Goal: Information Seeking & Learning: Learn about a topic

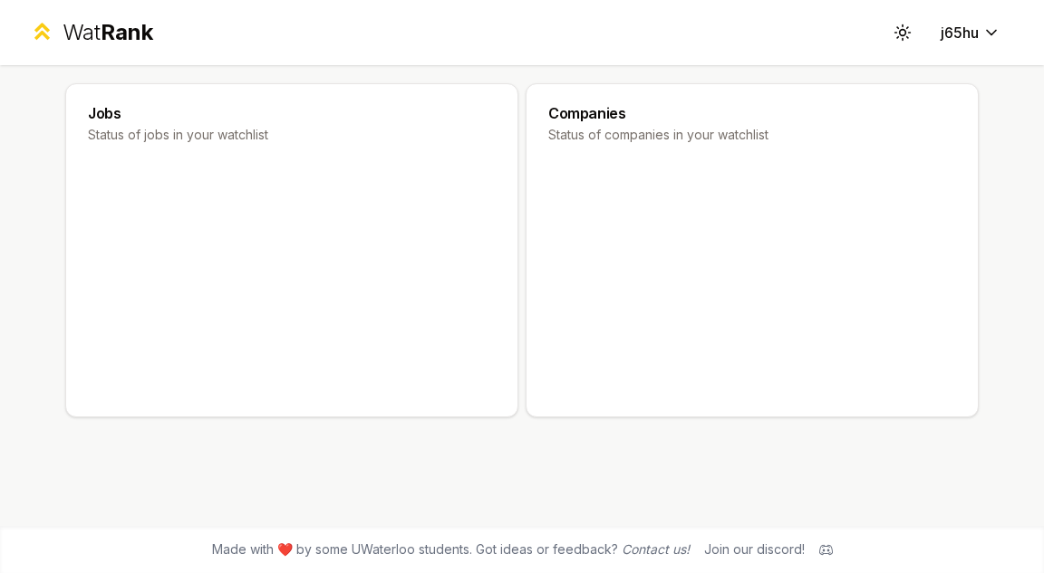
click at [101, 43] on span "Rank" at bounding box center [127, 32] width 53 height 26
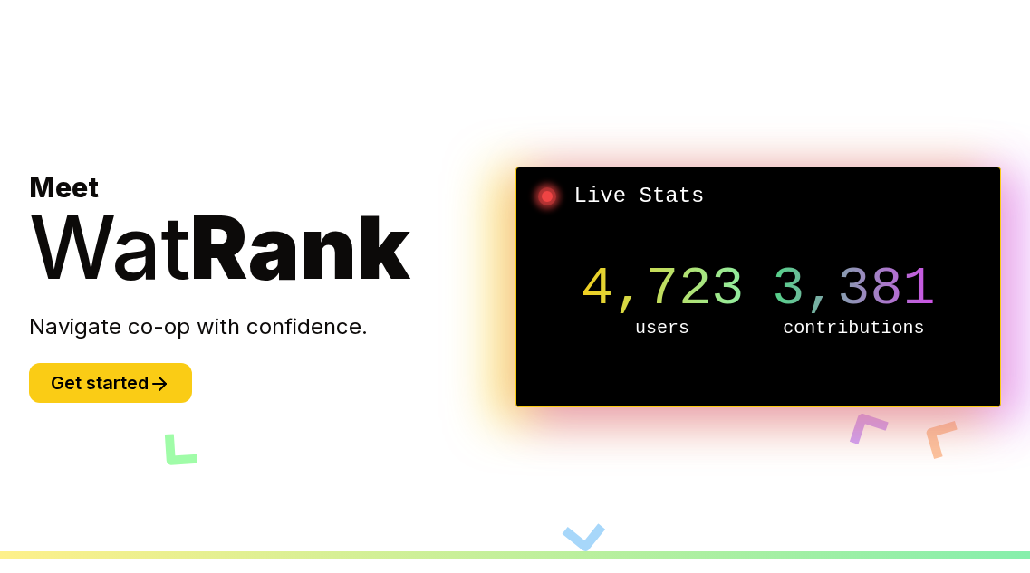
scroll to position [1, 0]
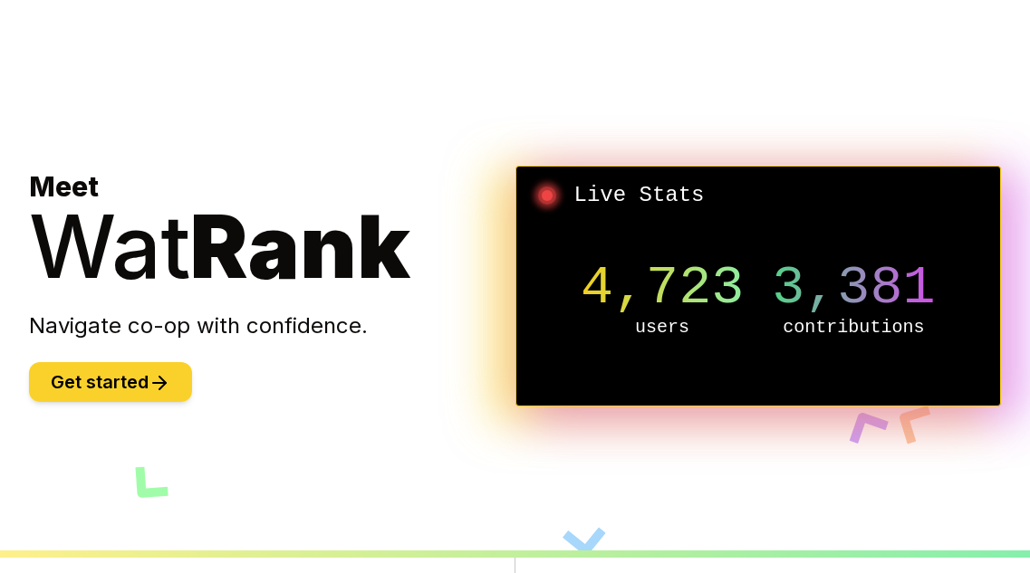
click at [154, 388] on icon at bounding box center [160, 383] width 22 height 22
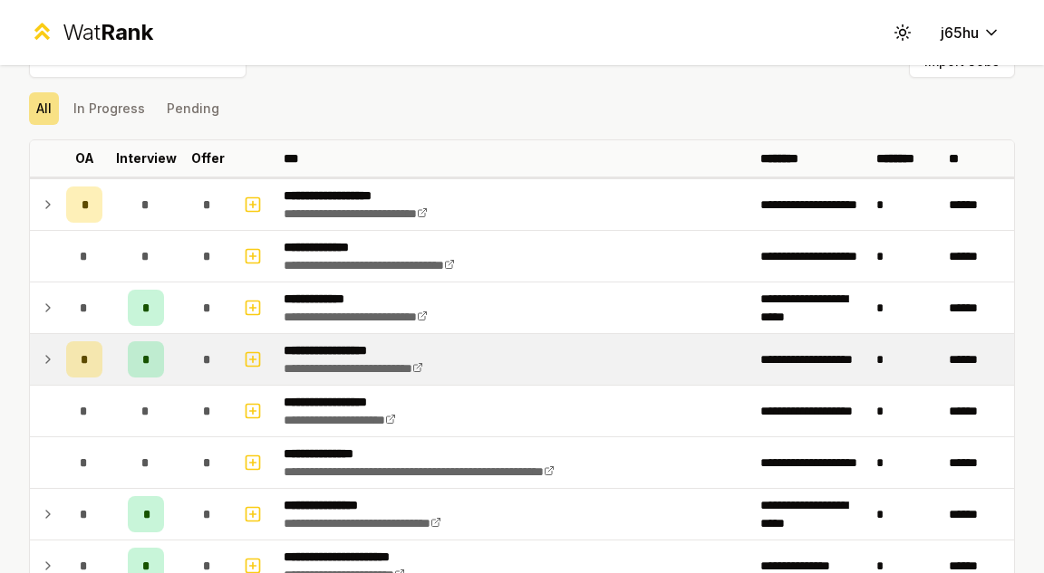
scroll to position [37, 0]
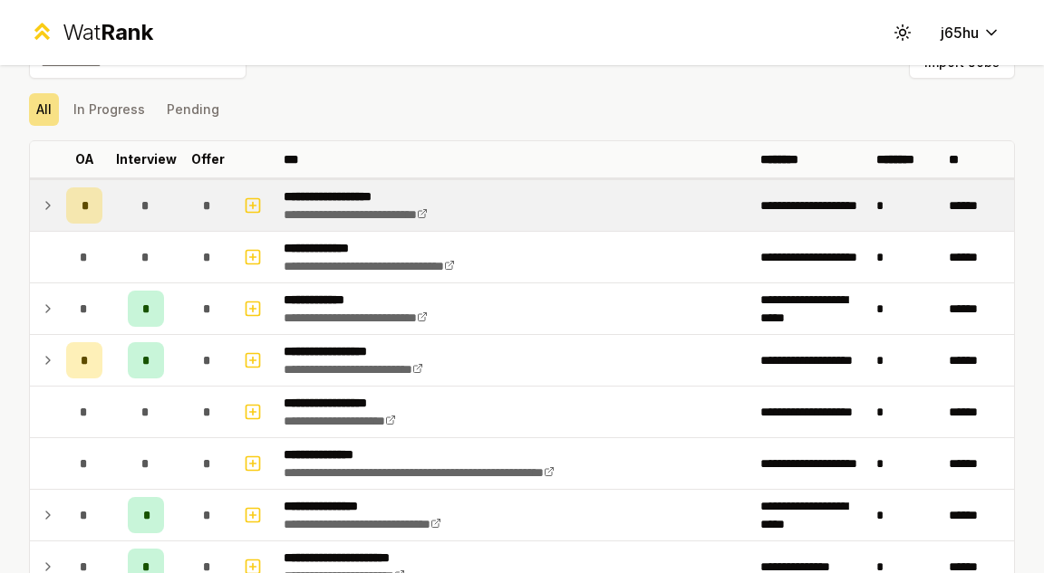
click at [54, 200] on icon at bounding box center [48, 206] width 14 height 22
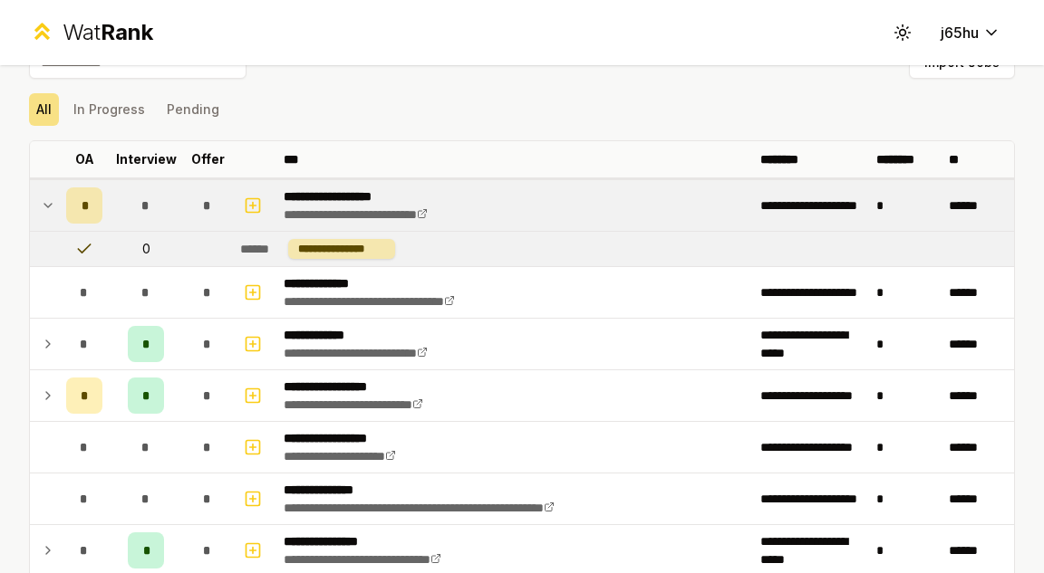
click at [98, 250] on td at bounding box center [84, 249] width 51 height 34
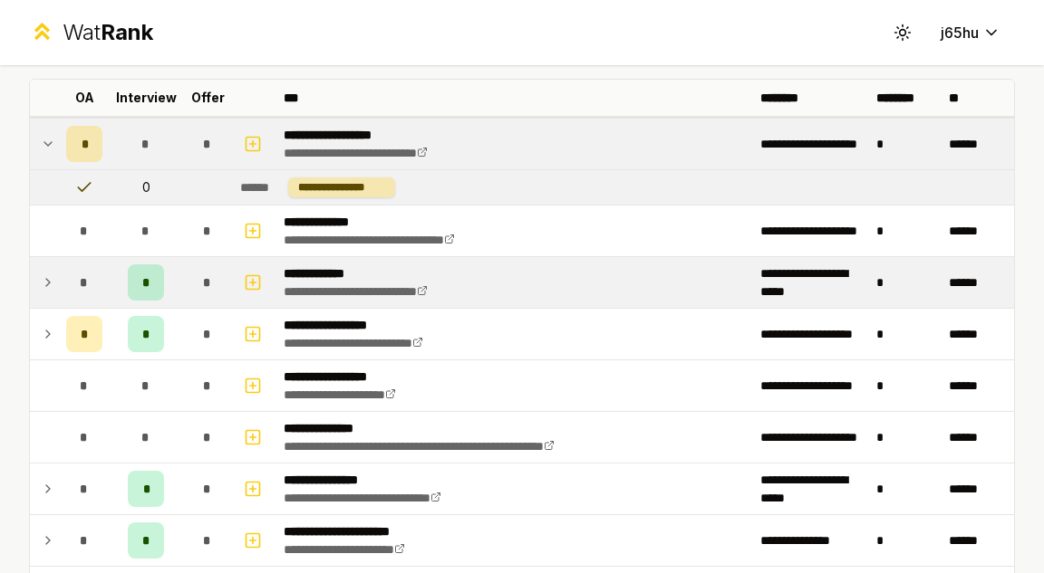
scroll to position [113, 0]
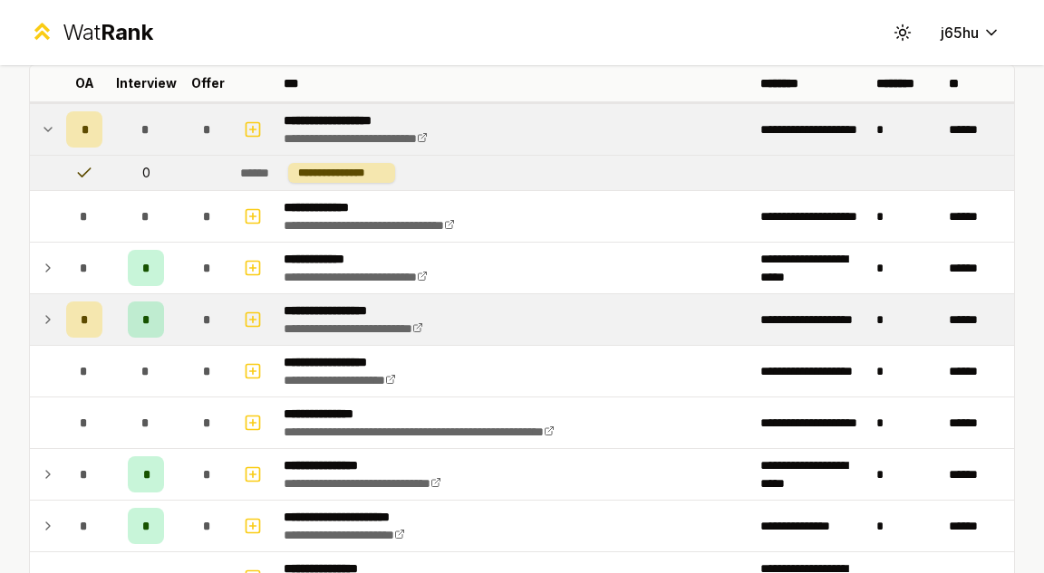
click at [129, 321] on div "*" at bounding box center [146, 320] width 36 height 36
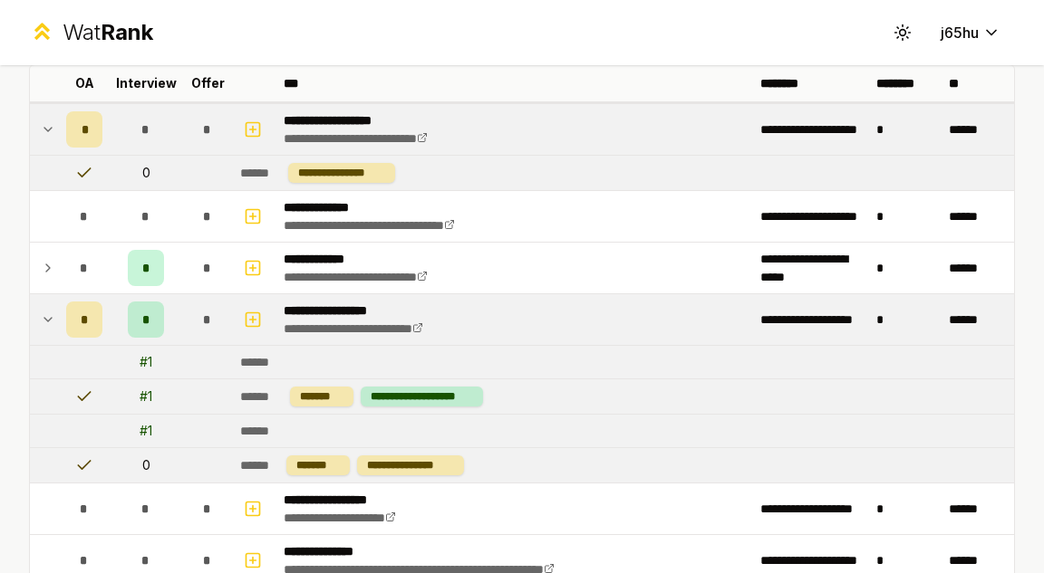
click at [129, 321] on div "*" at bounding box center [146, 320] width 36 height 36
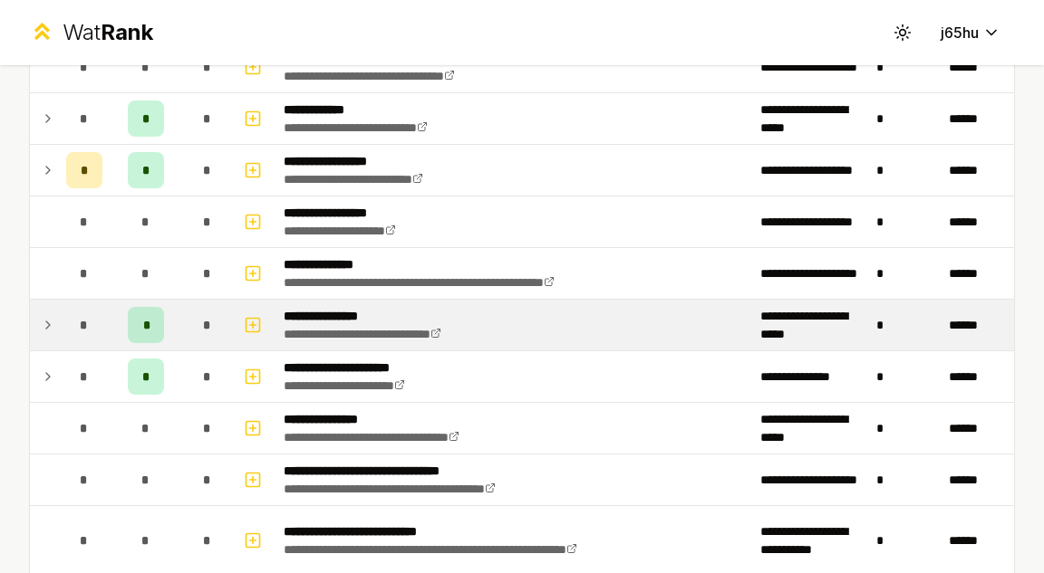
scroll to position [263, 0]
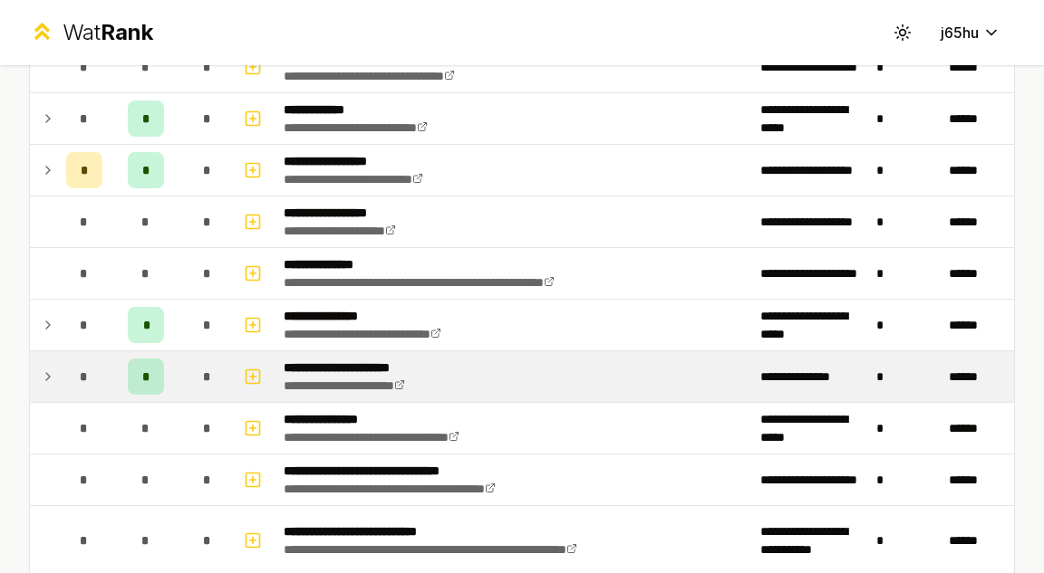
click at [186, 376] on td "*" at bounding box center [207, 376] width 51 height 51
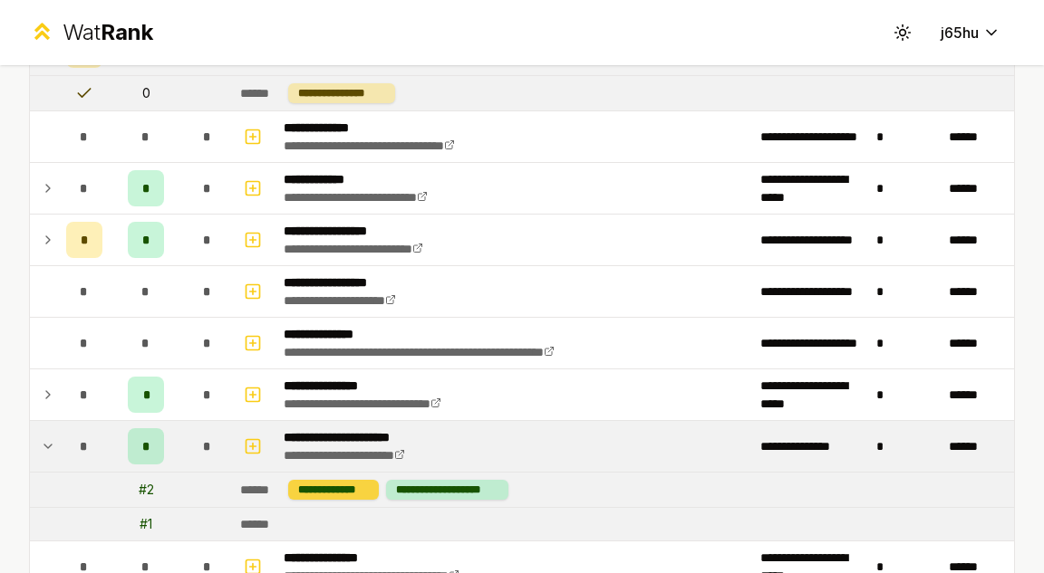
scroll to position [194, 0]
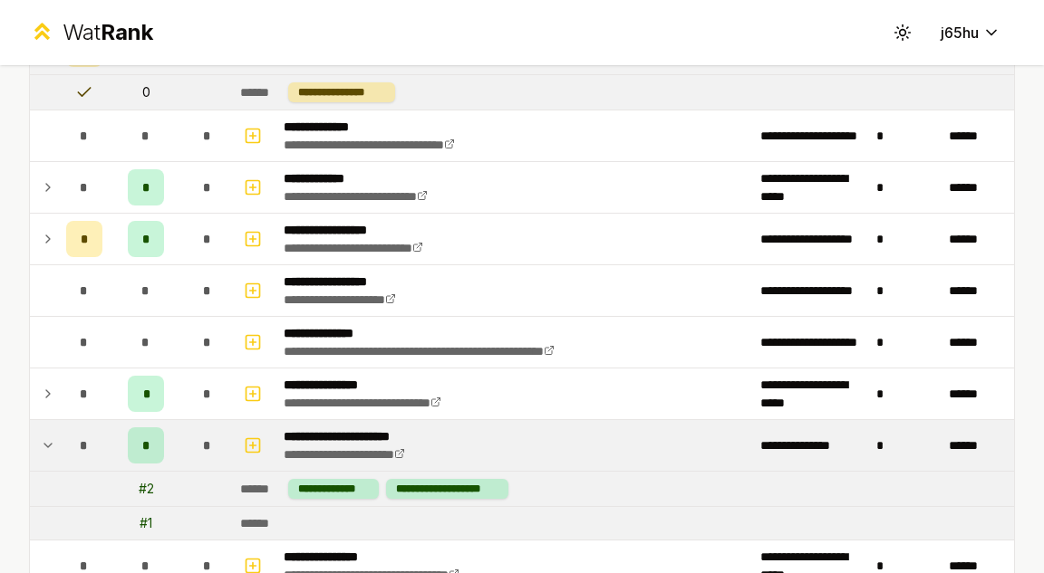
click at [196, 437] on div "*" at bounding box center [207, 446] width 36 height 36
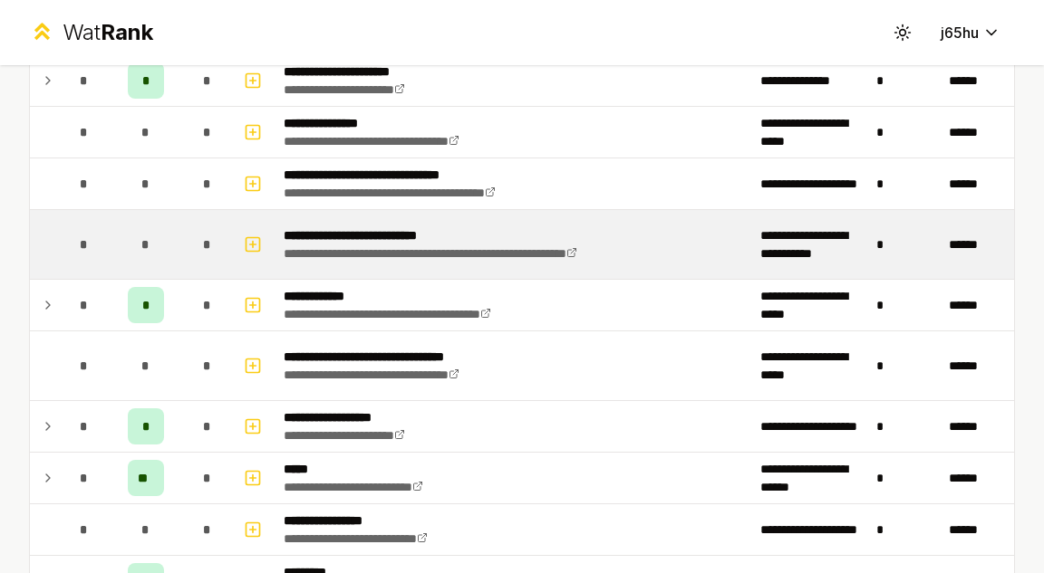
scroll to position [558, 0]
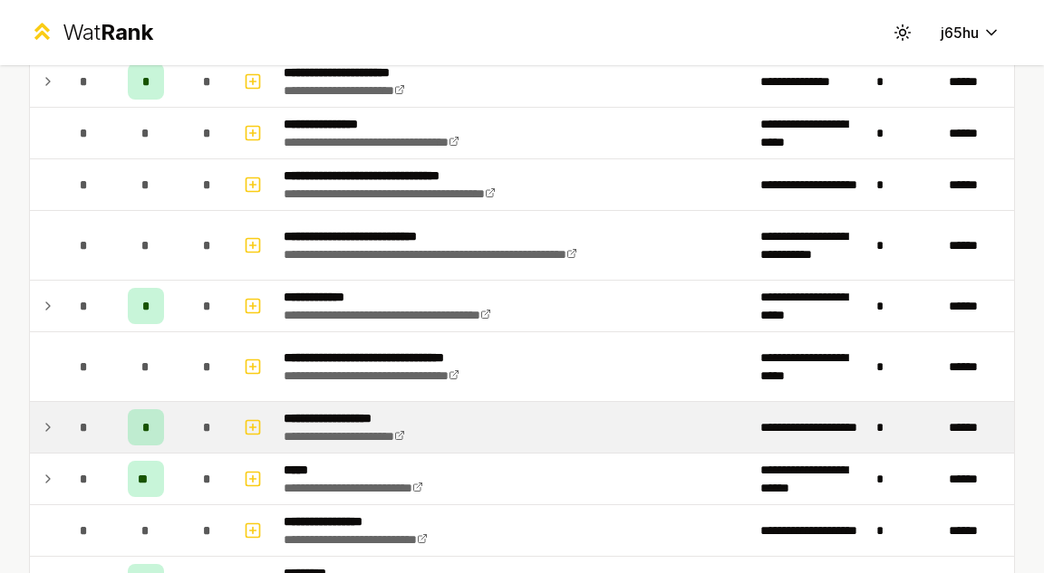
click at [170, 418] on td "*" at bounding box center [146, 427] width 72 height 51
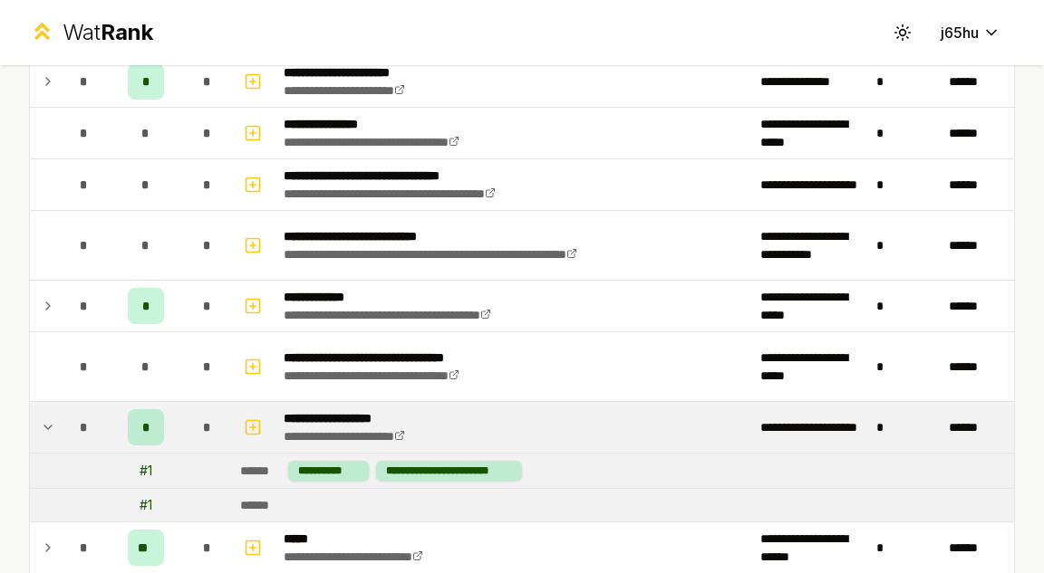
click at [170, 418] on td "*" at bounding box center [146, 427] width 72 height 51
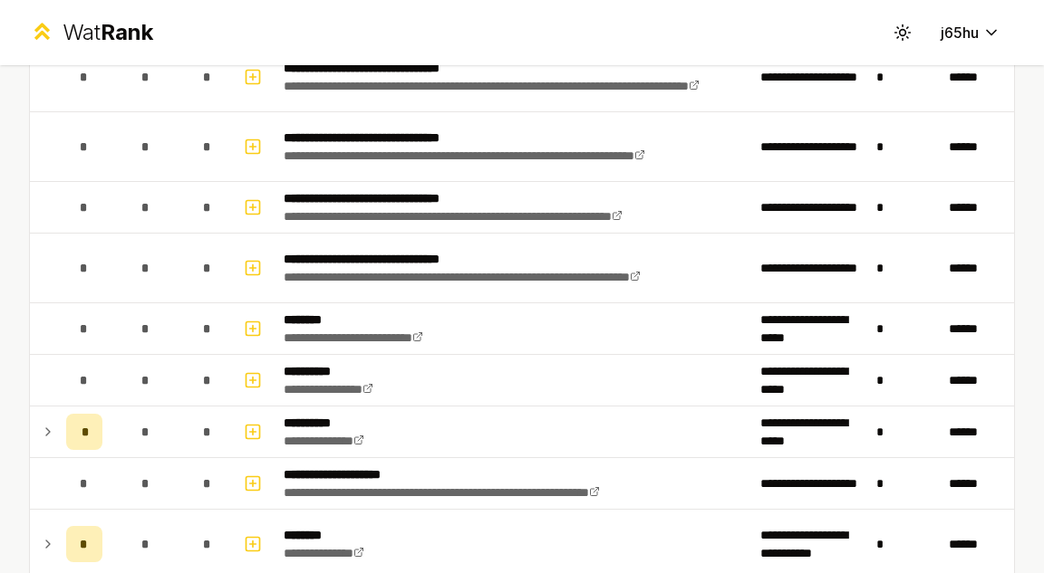
scroll to position [1280, 0]
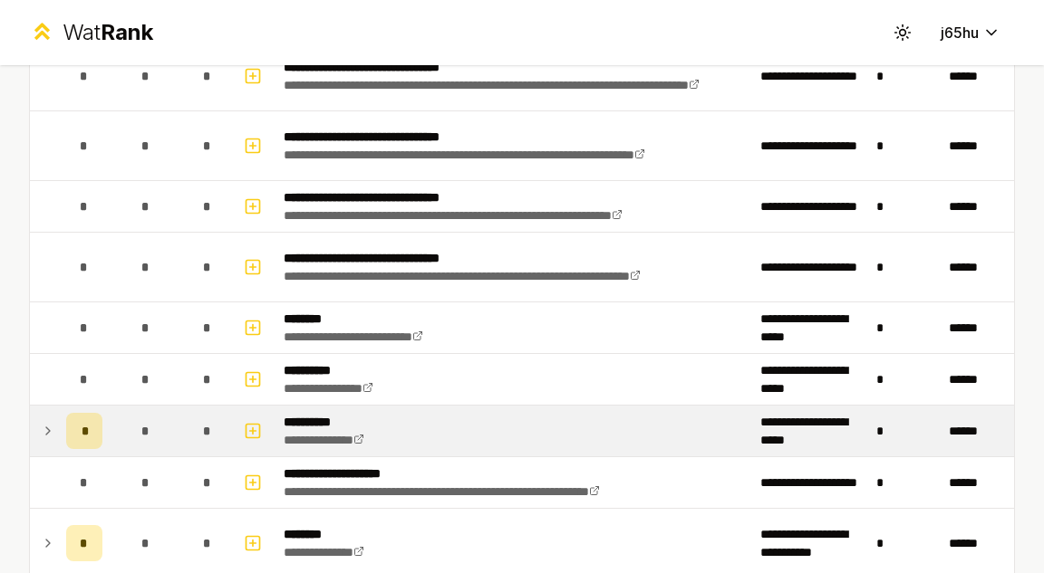
click at [178, 440] on td "*" at bounding box center [146, 431] width 72 height 51
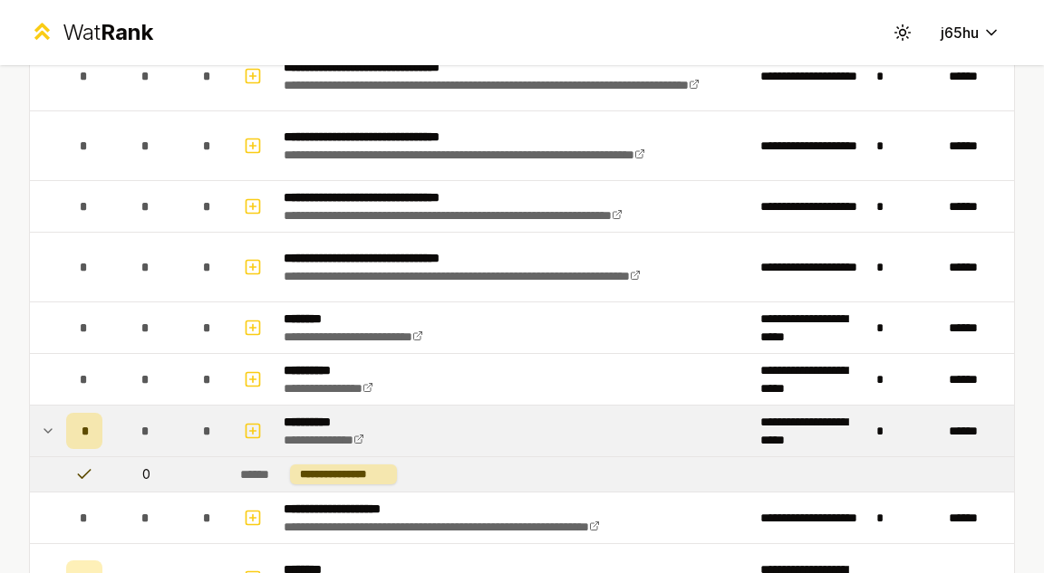
click at [180, 428] on td "*" at bounding box center [146, 431] width 72 height 51
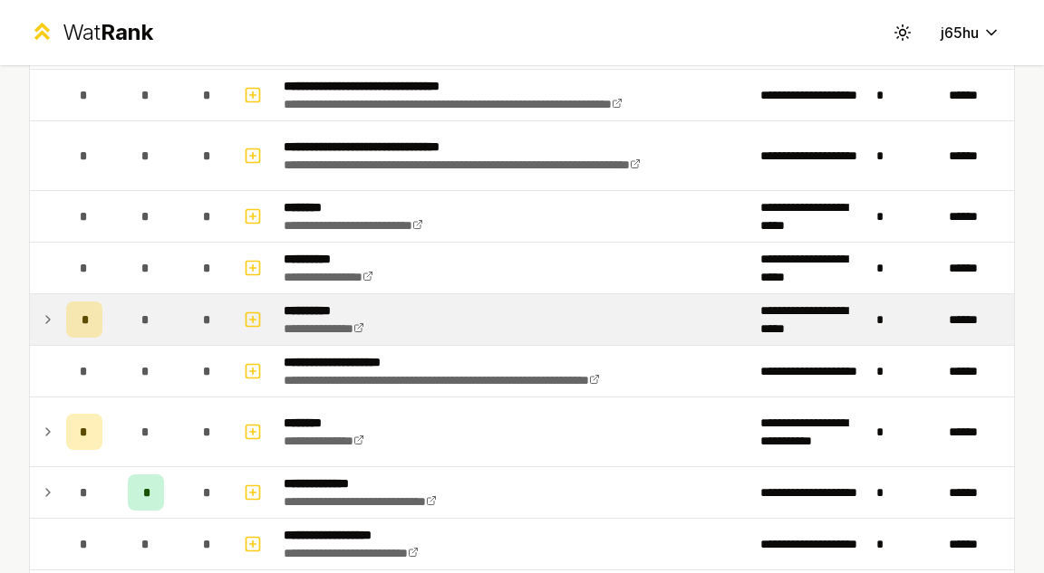
scroll to position [1407, 0]
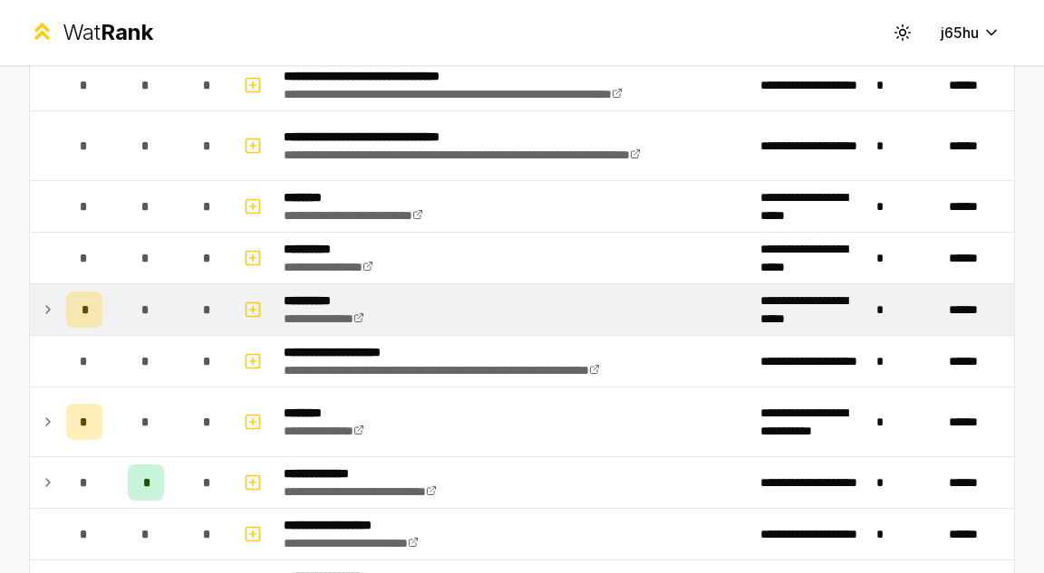
click at [180, 428] on td "*" at bounding box center [146, 422] width 72 height 69
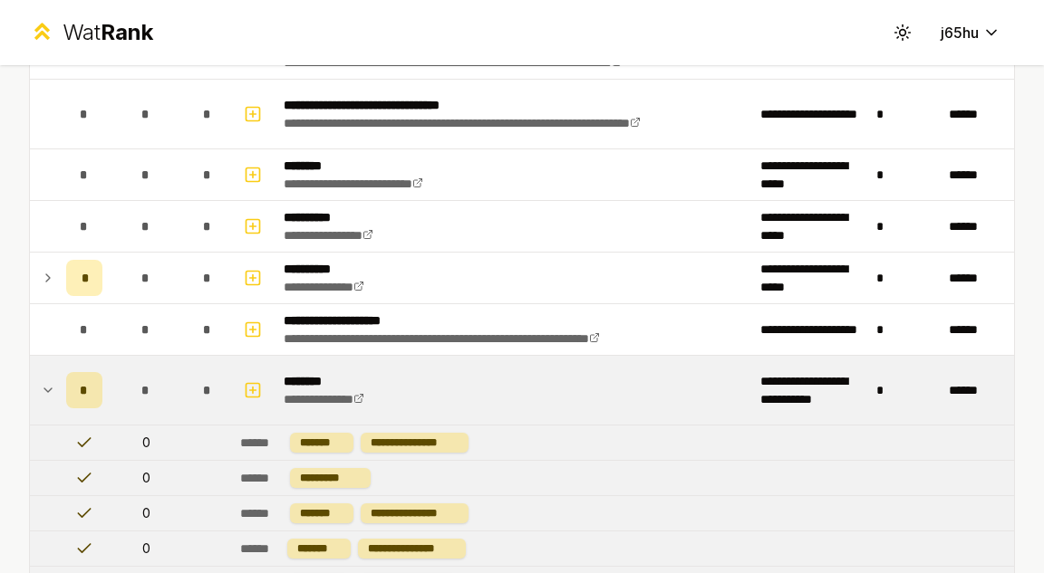
click at [180, 380] on td "*" at bounding box center [146, 390] width 72 height 69
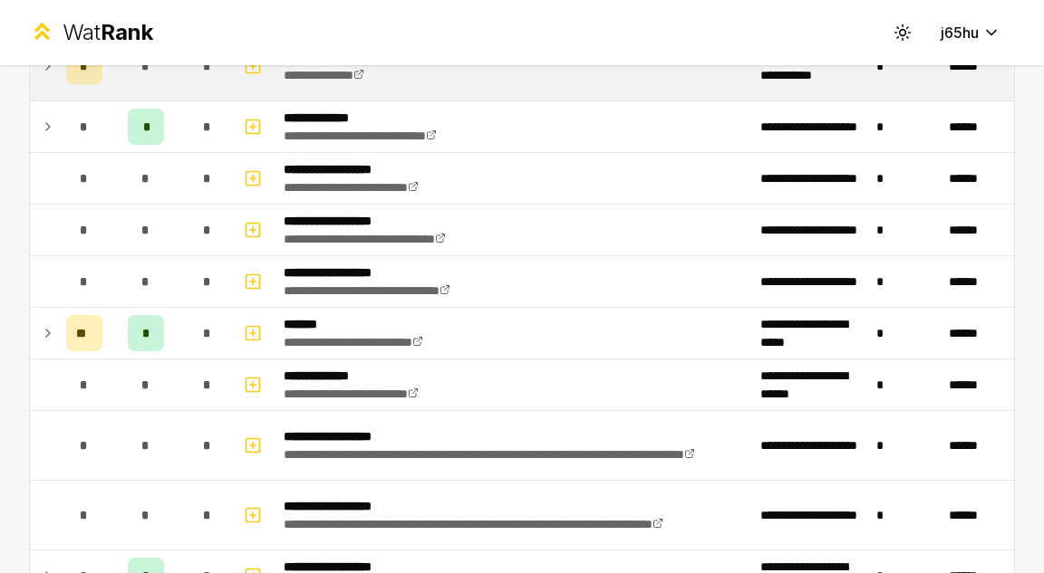
scroll to position [1765, 0]
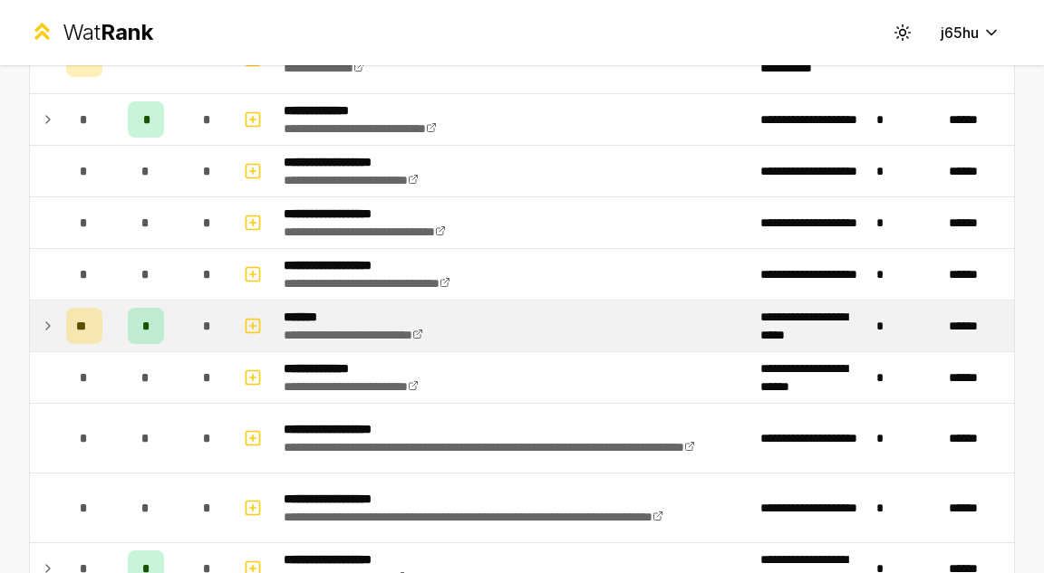
click at [190, 332] on div "*" at bounding box center [207, 326] width 36 height 36
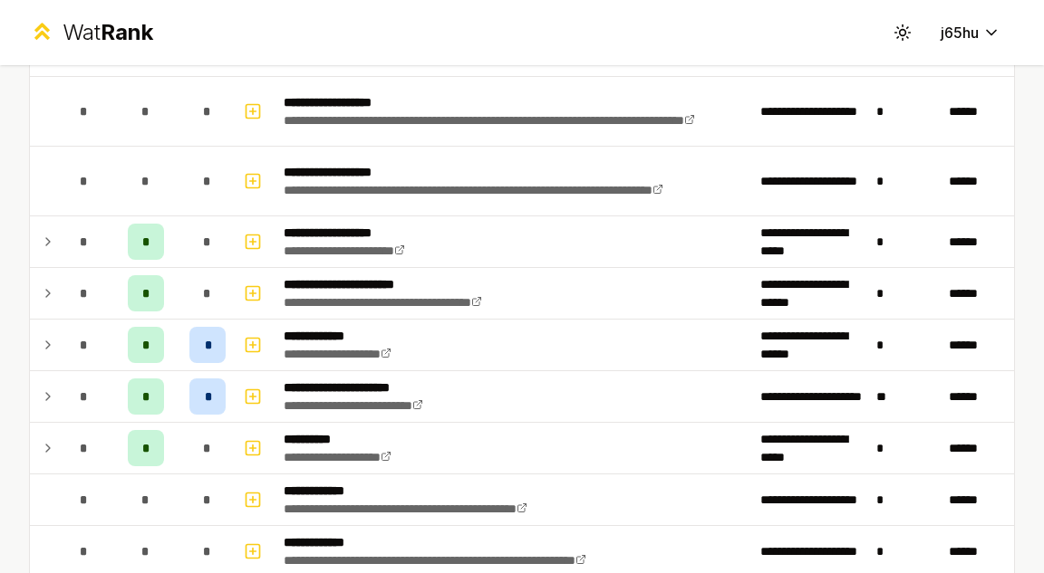
scroll to position [3229, 0]
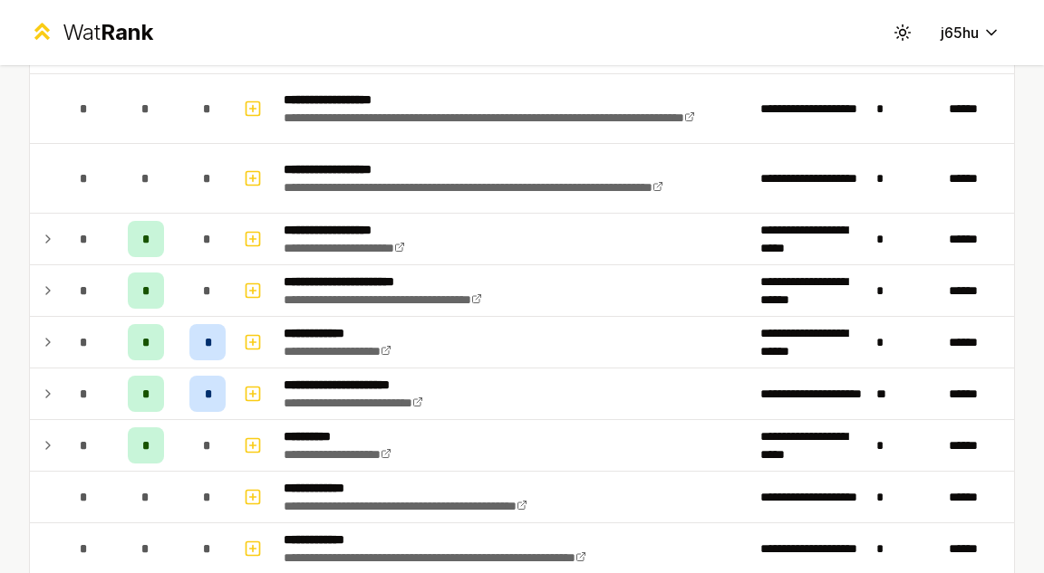
click at [190, 332] on div "*" at bounding box center [207, 342] width 36 height 36
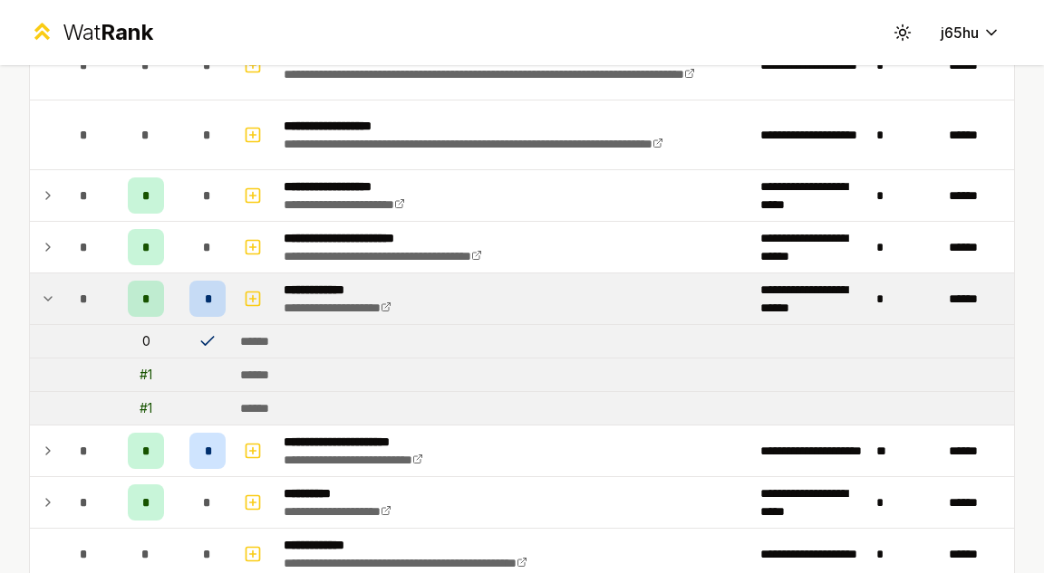
scroll to position [3272, 0]
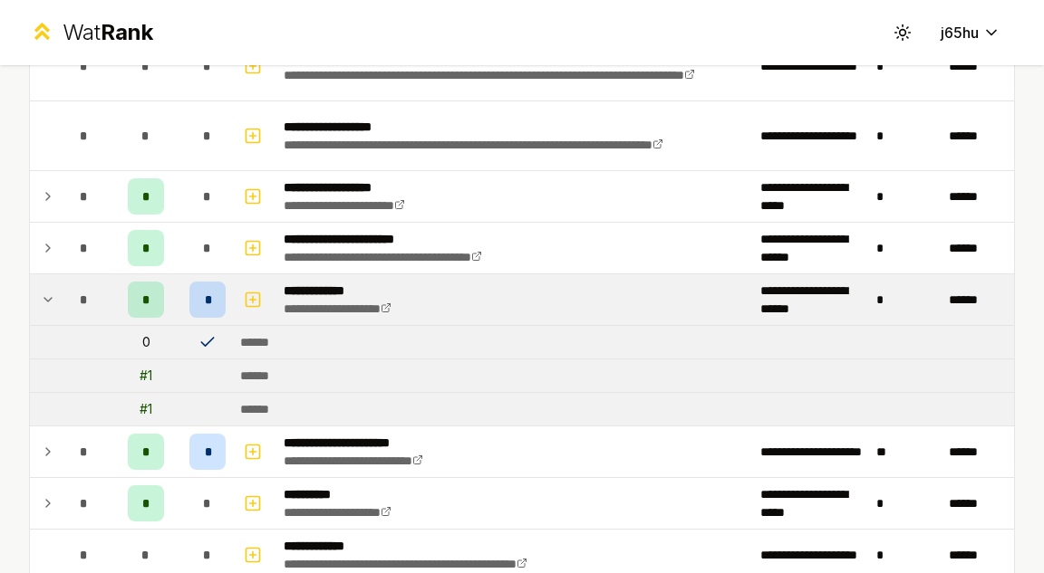
drag, startPoint x: 198, startPoint y: 340, endPoint x: 215, endPoint y: 342, distance: 16.5
click at [215, 342] on icon at bounding box center [207, 342] width 18 height 18
drag, startPoint x: 138, startPoint y: 340, endPoint x: 208, endPoint y: 363, distance: 74.5
click at [208, 363] on td at bounding box center [207, 376] width 51 height 33
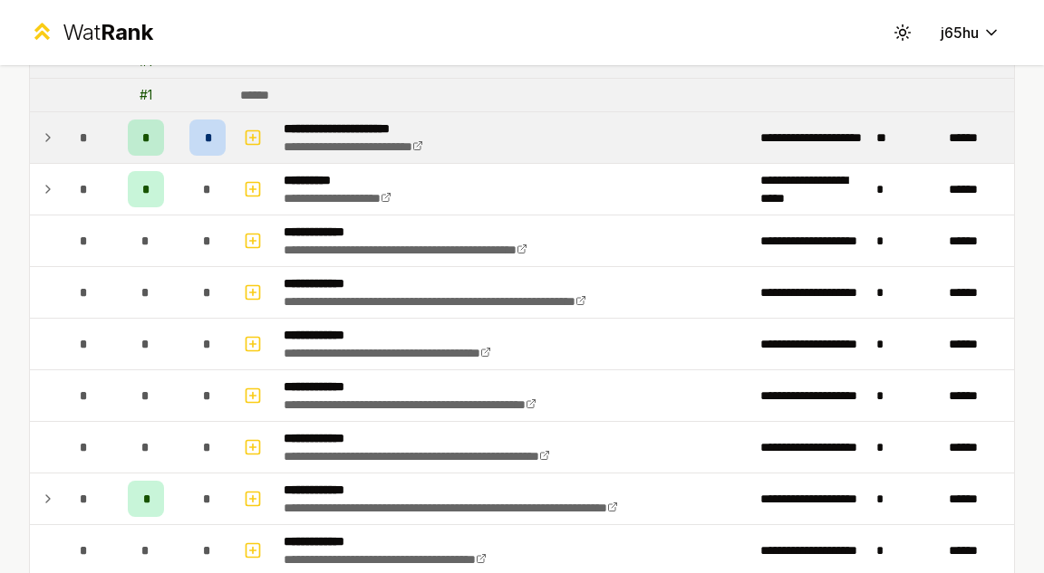
scroll to position [3598, 0]
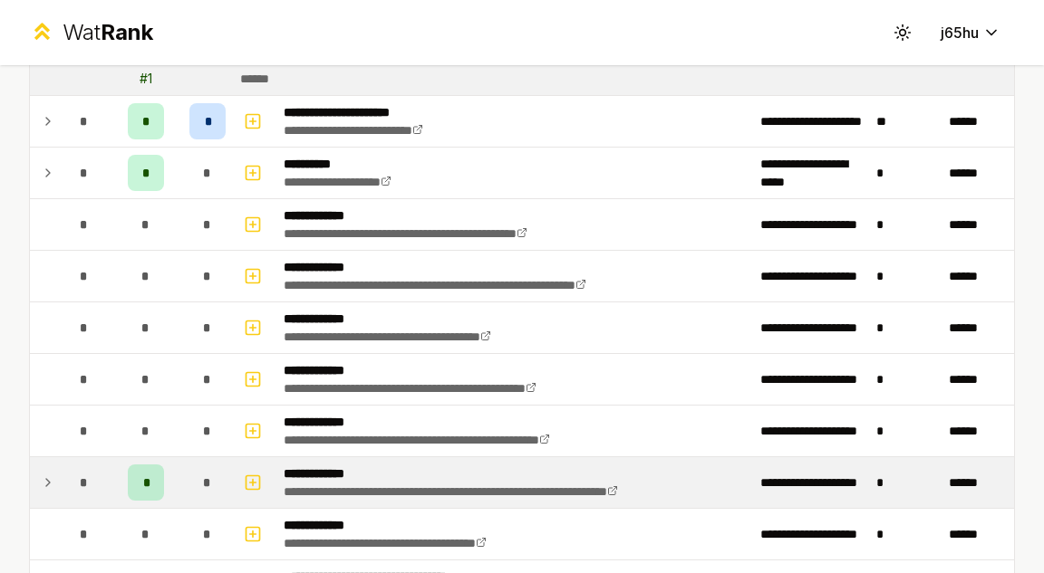
click at [197, 492] on div "*" at bounding box center [207, 483] width 36 height 36
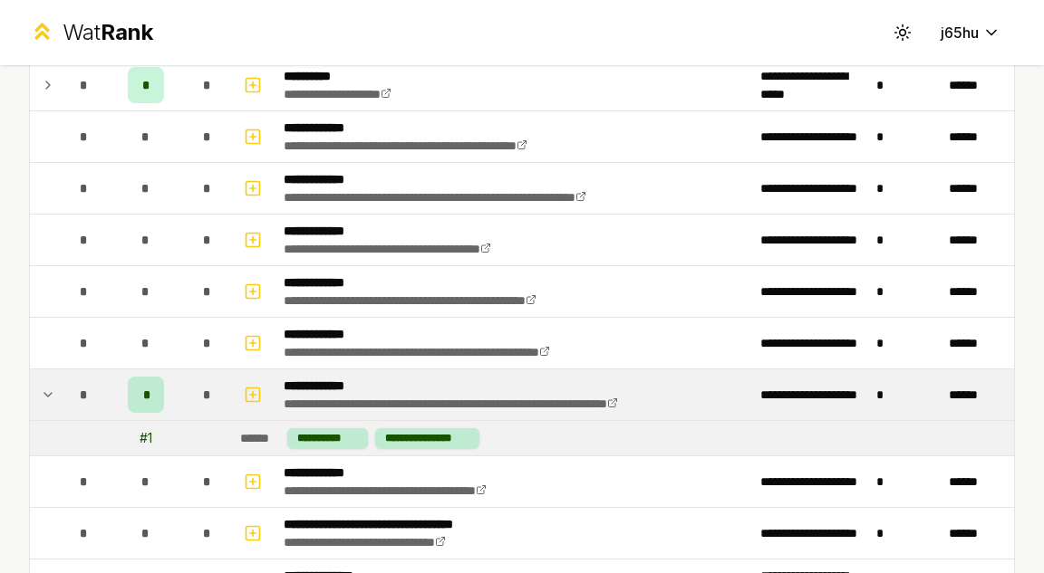
scroll to position [3702, 0]
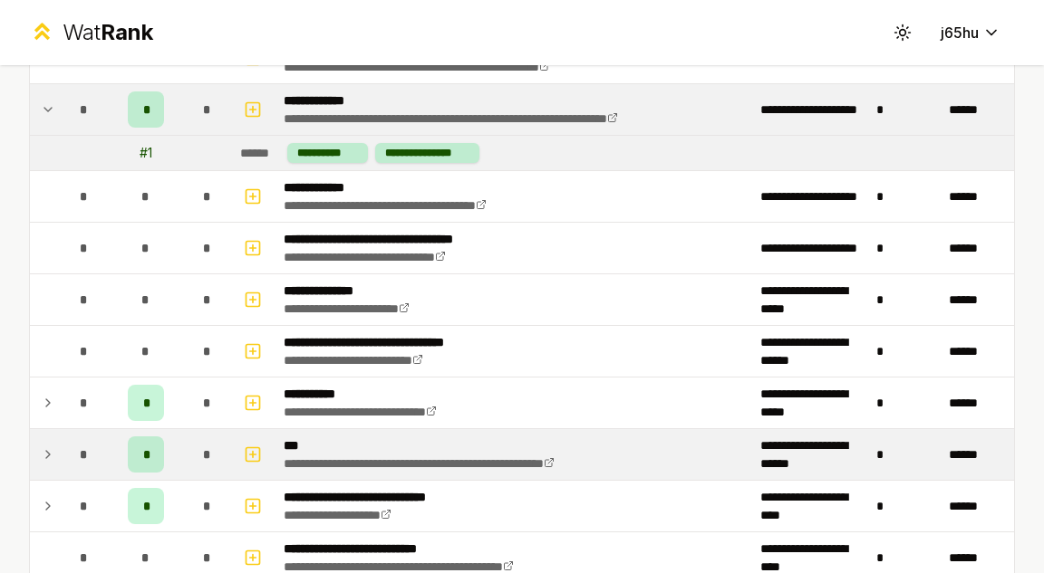
click at [210, 440] on div "*" at bounding box center [207, 455] width 36 height 36
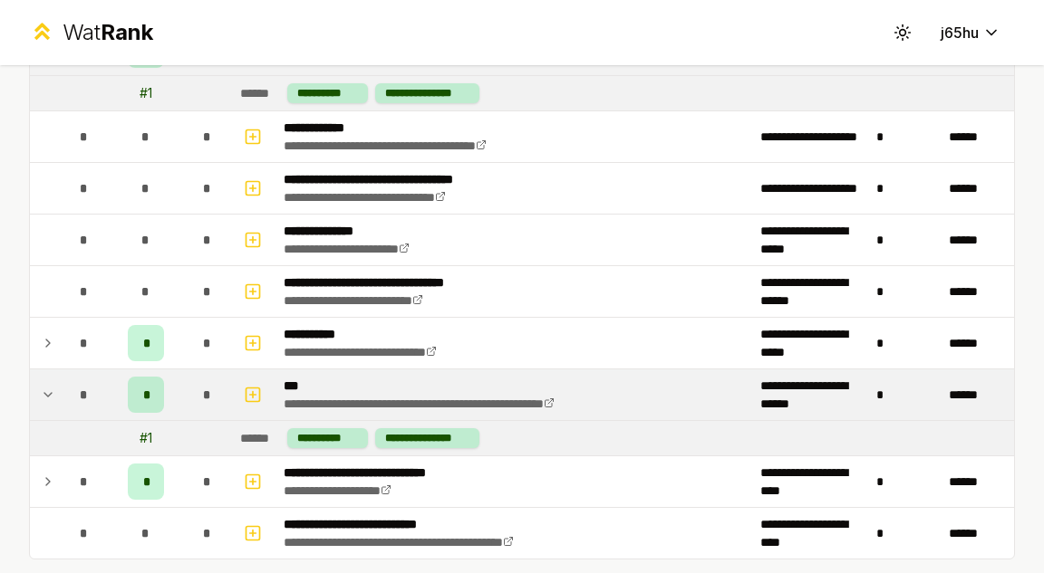
scroll to position [4037, 0]
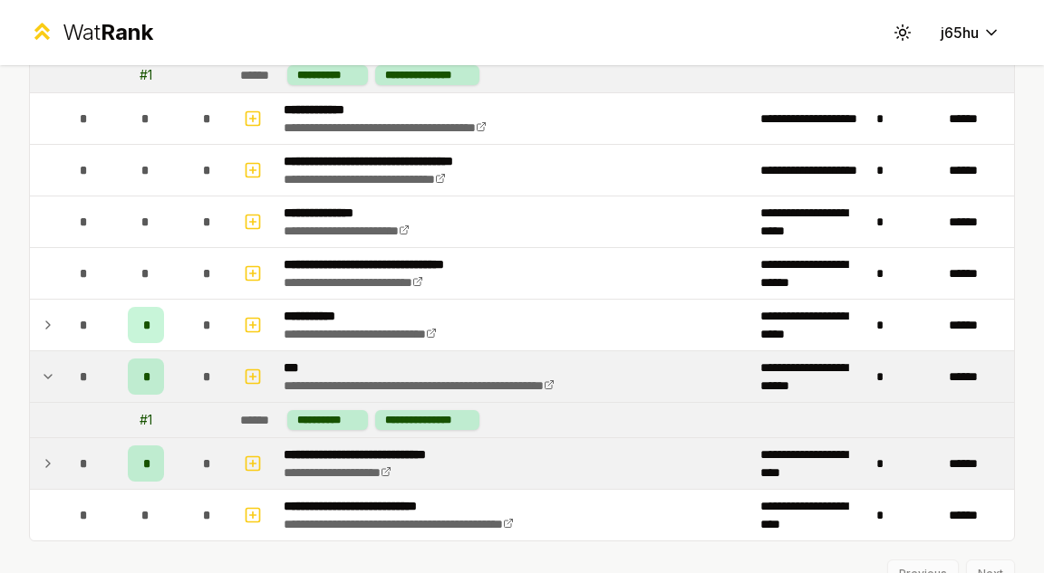
click at [210, 448] on div "*" at bounding box center [207, 464] width 36 height 36
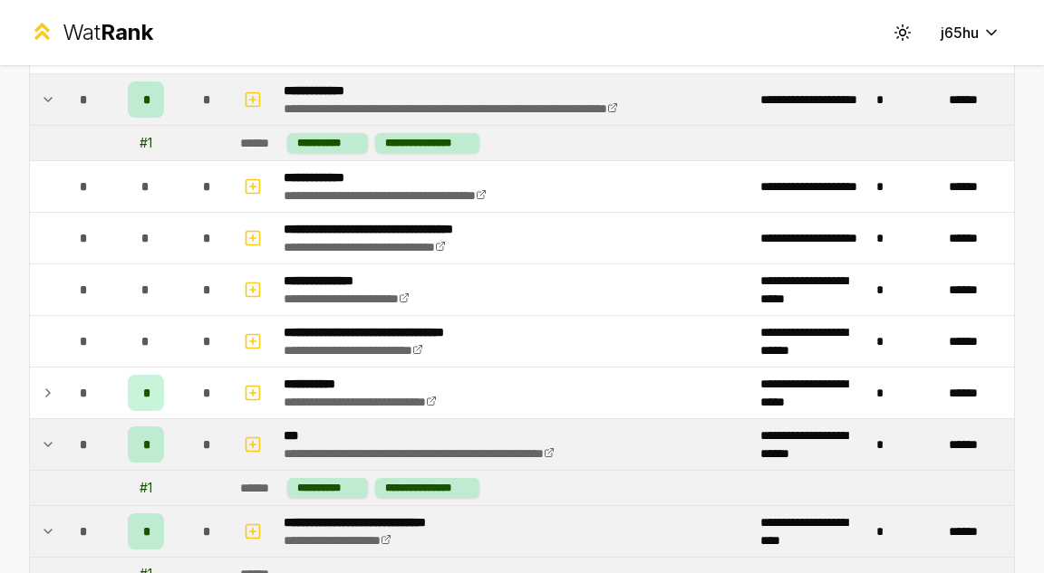
scroll to position [4168, 0]
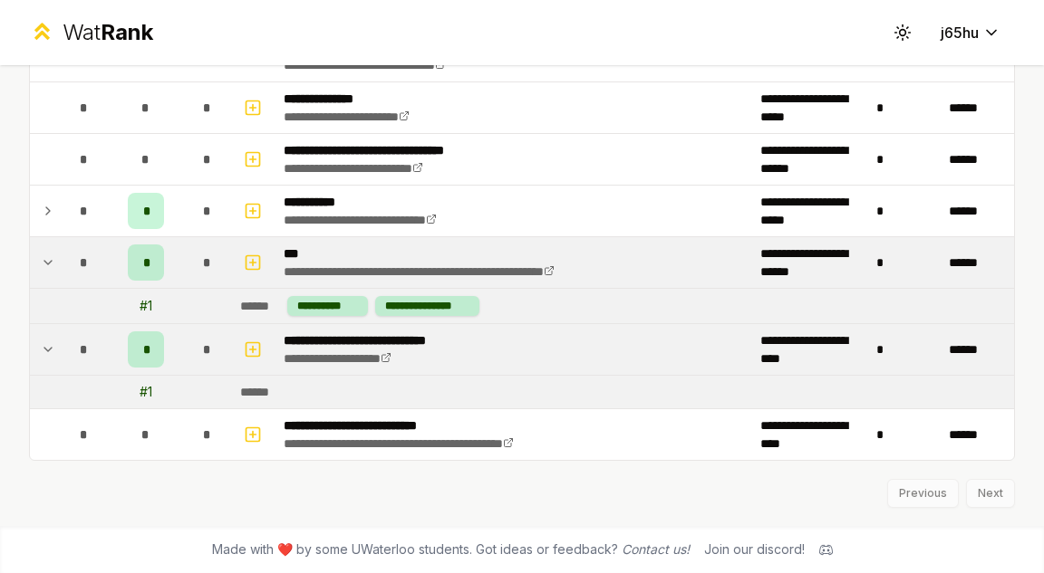
click at [987, 488] on div "Previous Next" at bounding box center [522, 484] width 986 height 47
click at [985, 494] on div "Previous Next" at bounding box center [522, 484] width 986 height 47
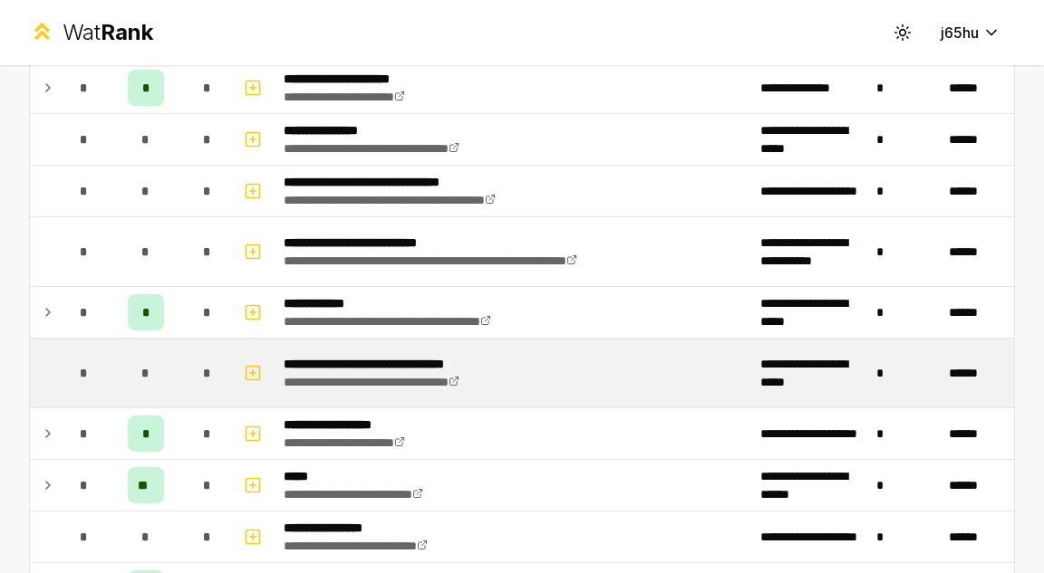
scroll to position [547, 0]
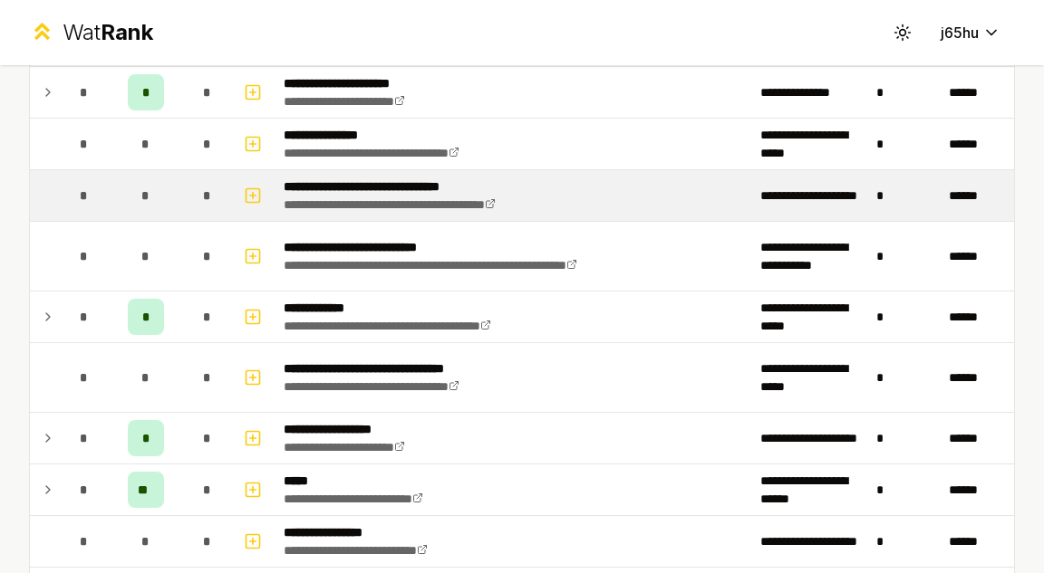
click at [735, 198] on td "**********" at bounding box center [514, 195] width 476 height 51
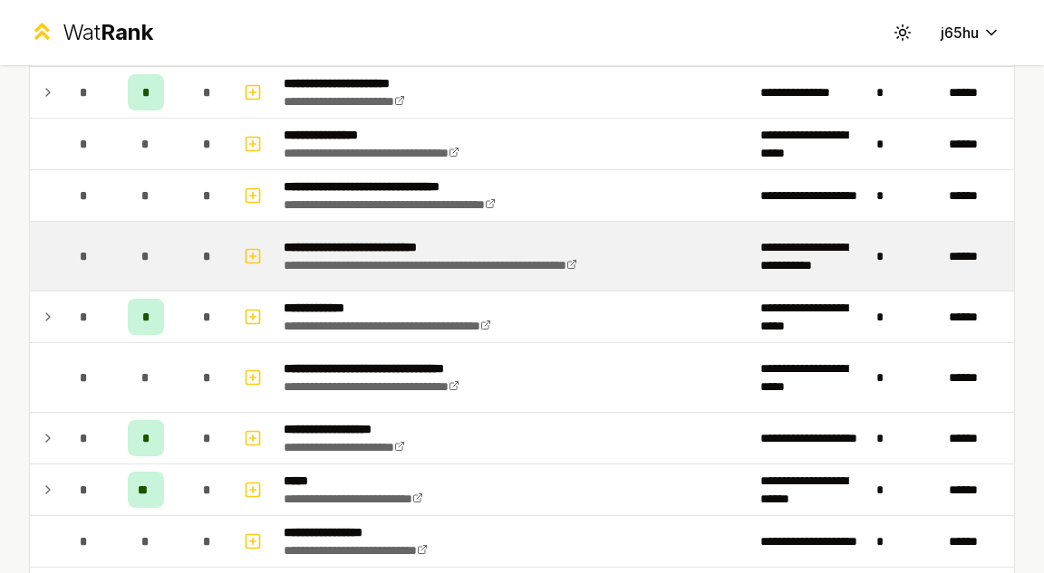
click at [717, 271] on td "**********" at bounding box center [514, 256] width 476 height 69
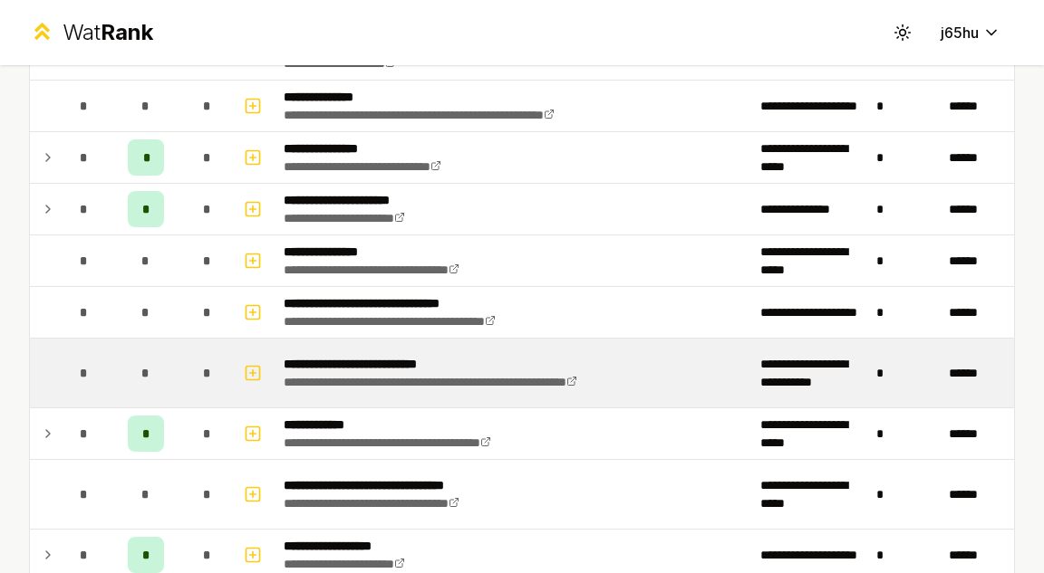
scroll to position [427, 0]
